Goal: Communication & Community: Answer question/provide support

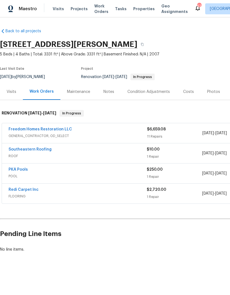
click at [17, 171] on link "PKA Pools" at bounding box center [18, 170] width 19 height 4
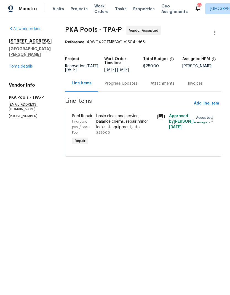
click at [112, 86] on div "Progress Updates" at bounding box center [121, 84] width 33 height 6
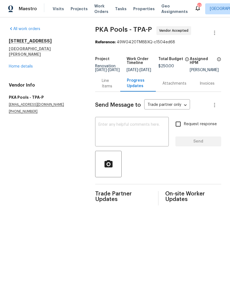
click at [108, 134] on textarea at bounding box center [131, 132] width 67 height 19
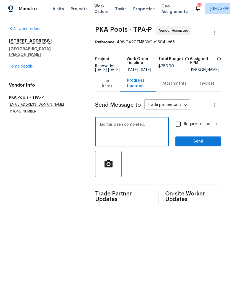
type textarea "Has this been completed."
click at [181, 126] on input "Request response" at bounding box center [178, 124] width 12 height 12
checkbox input "true"
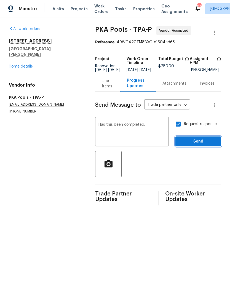
click at [193, 145] on span "Send" at bounding box center [198, 141] width 37 height 7
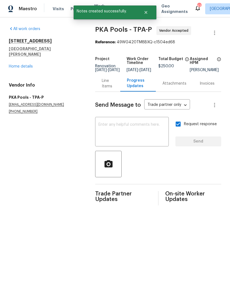
click at [14, 64] on link "Home details" at bounding box center [21, 66] width 24 height 4
